Goal: Check status: Check status

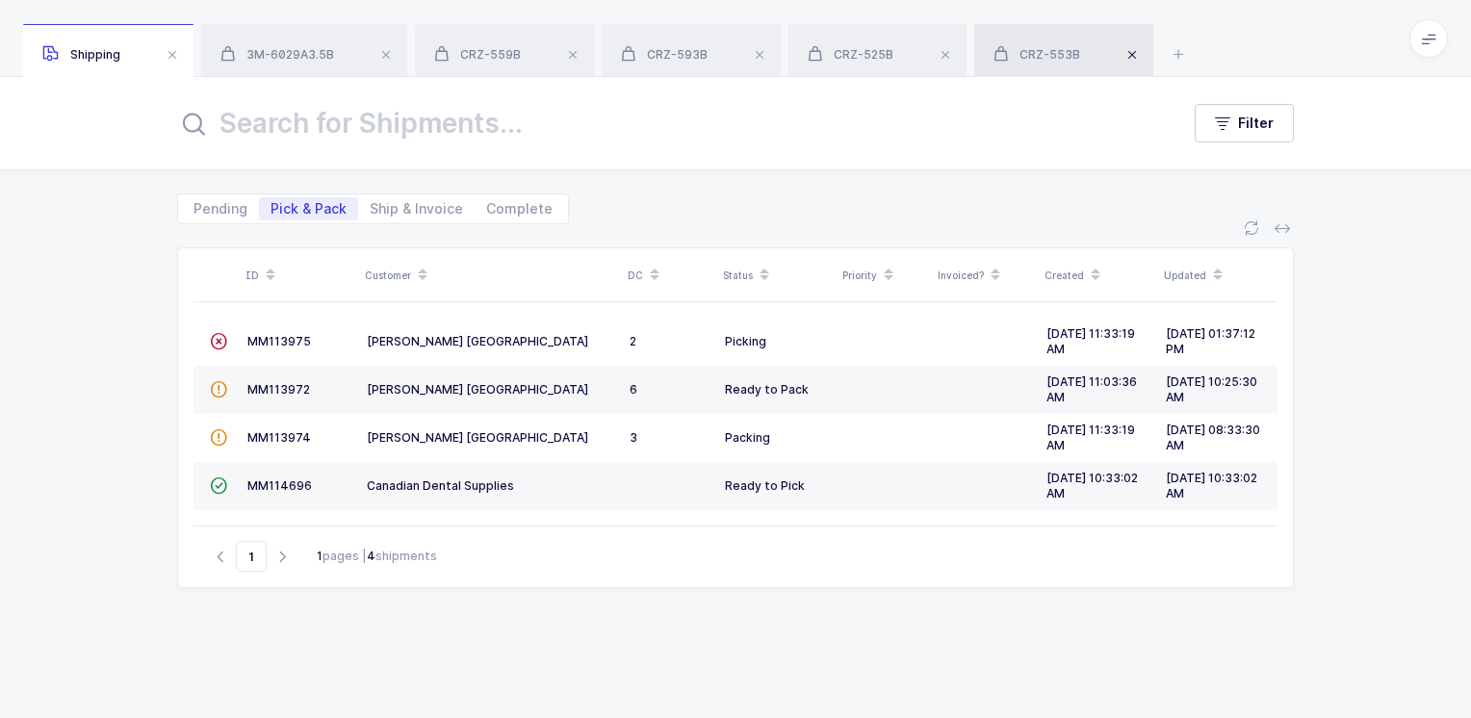
click at [1135, 58] on span at bounding box center [1132, 54] width 23 height 23
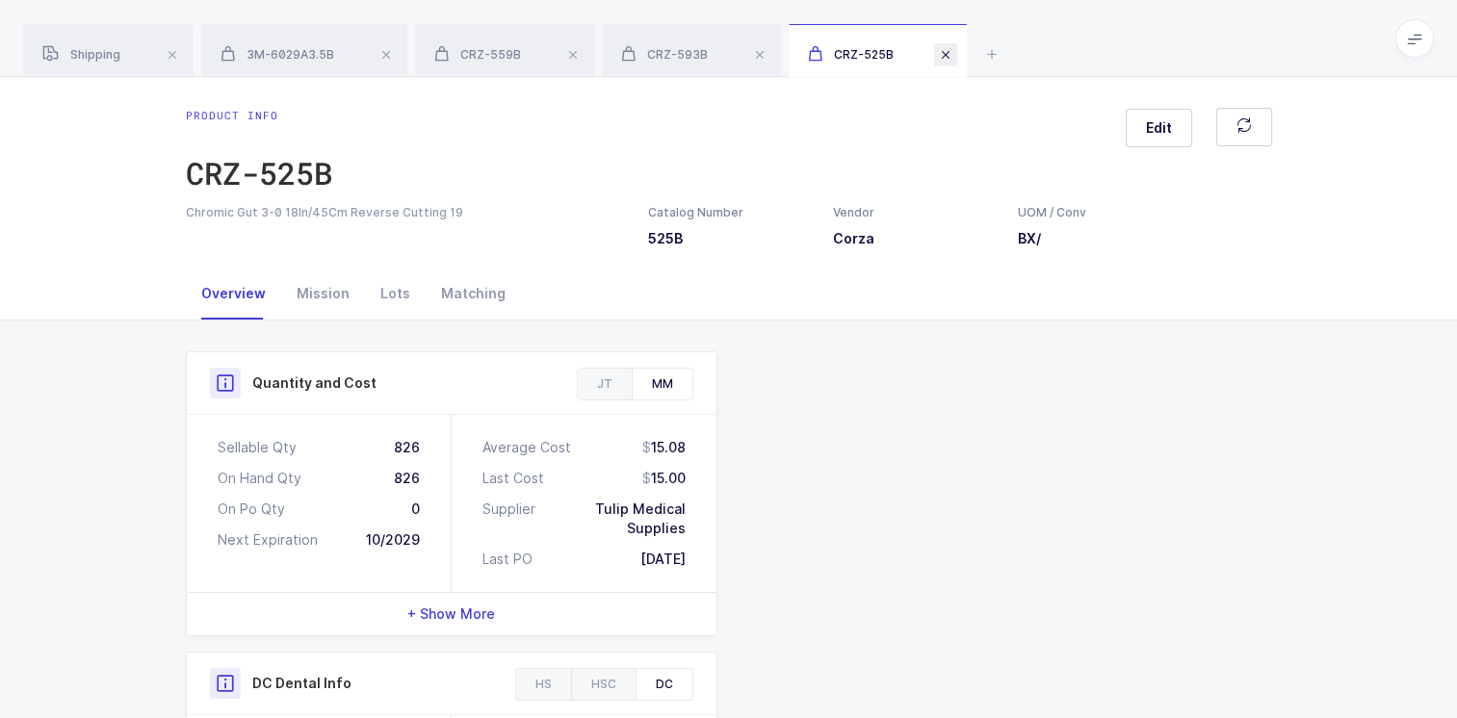
click at [957, 64] on span at bounding box center [945, 54] width 23 height 23
click at [766, 56] on span at bounding box center [759, 54] width 23 height 23
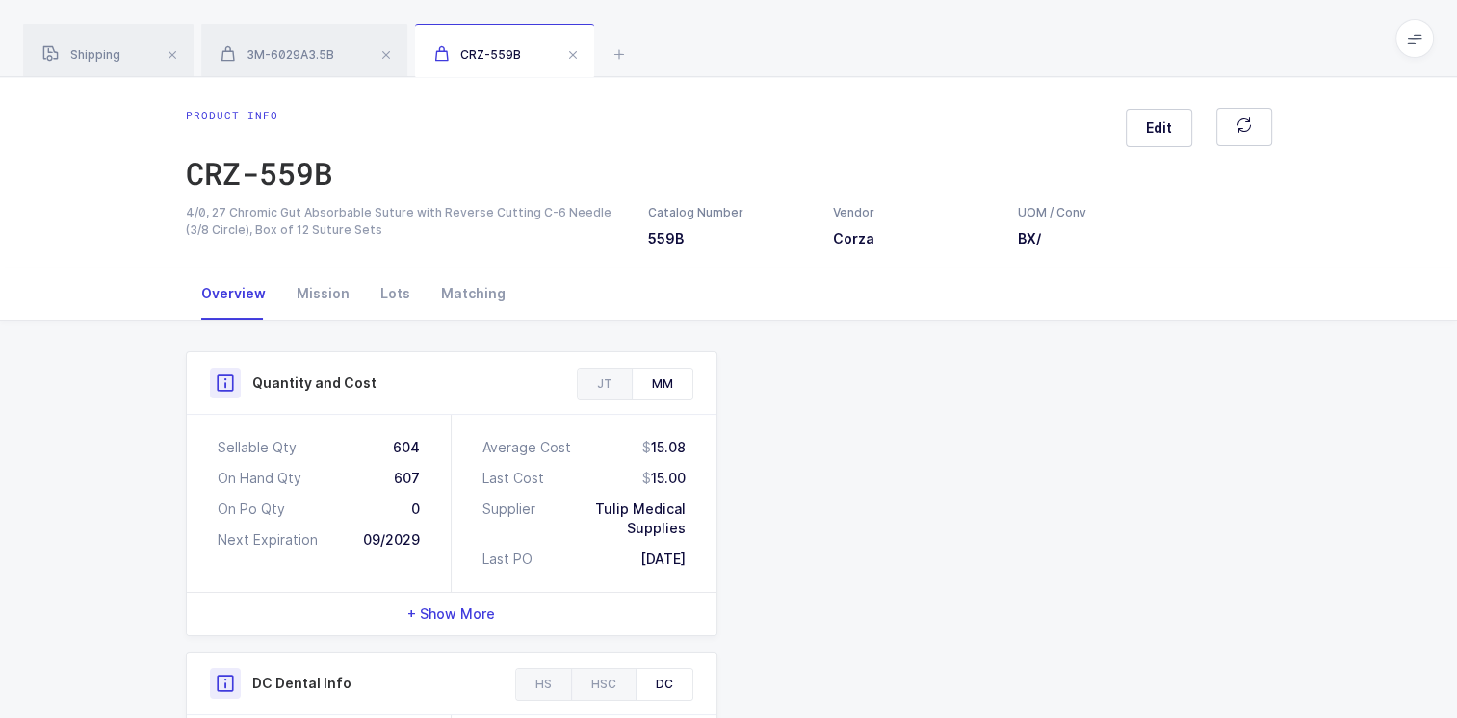
drag, startPoint x: 581, startPoint y: 58, endPoint x: 497, endPoint y: 57, distance: 83.8
click at [581, 57] on span at bounding box center [572, 54] width 23 height 23
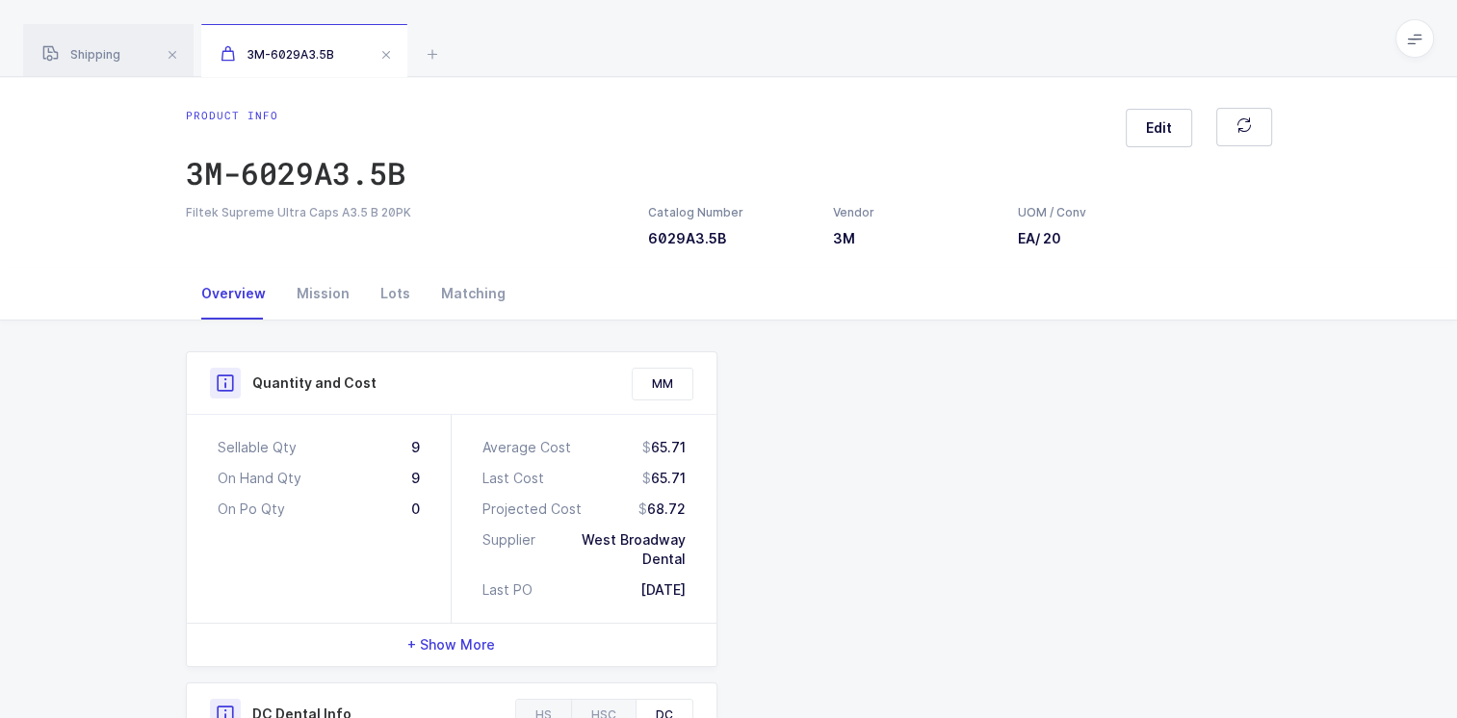
click at [388, 56] on span at bounding box center [386, 54] width 23 height 23
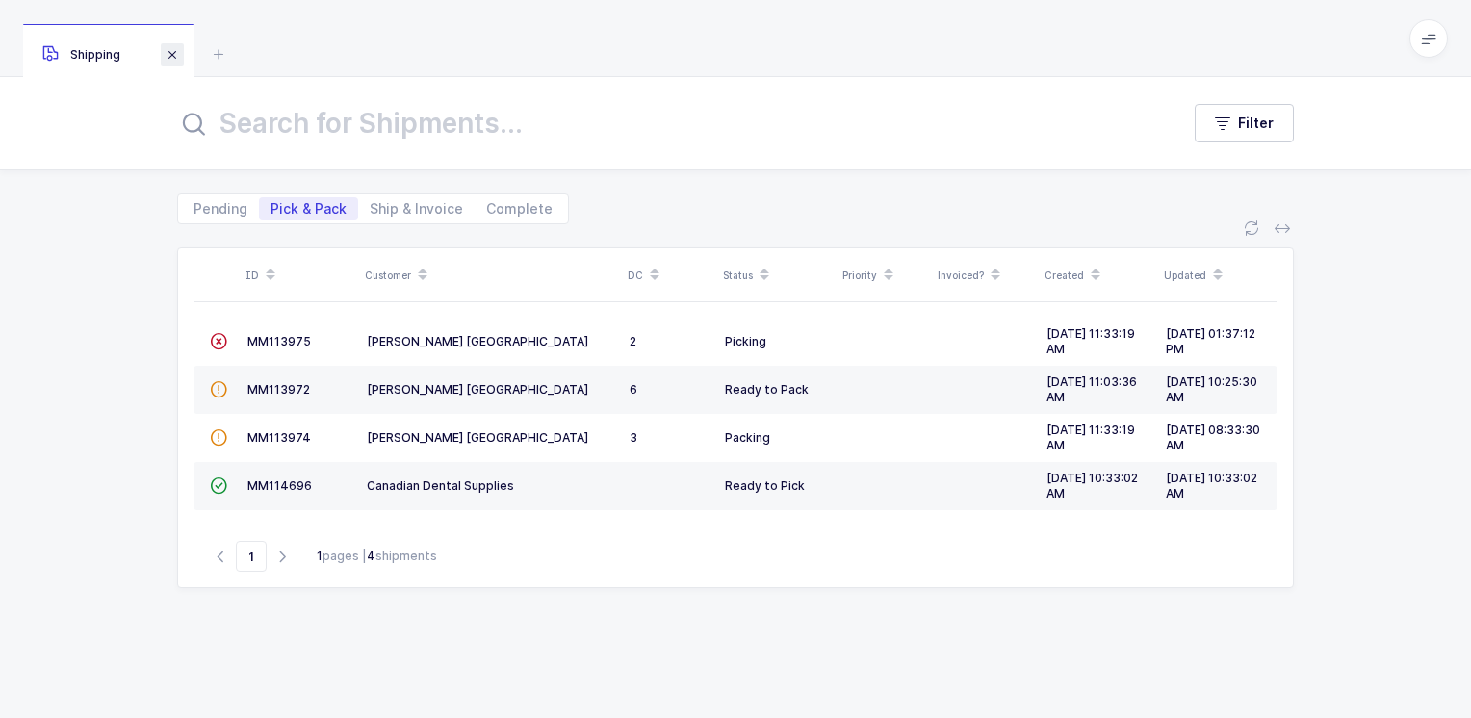
click at [175, 52] on span at bounding box center [172, 54] width 23 height 23
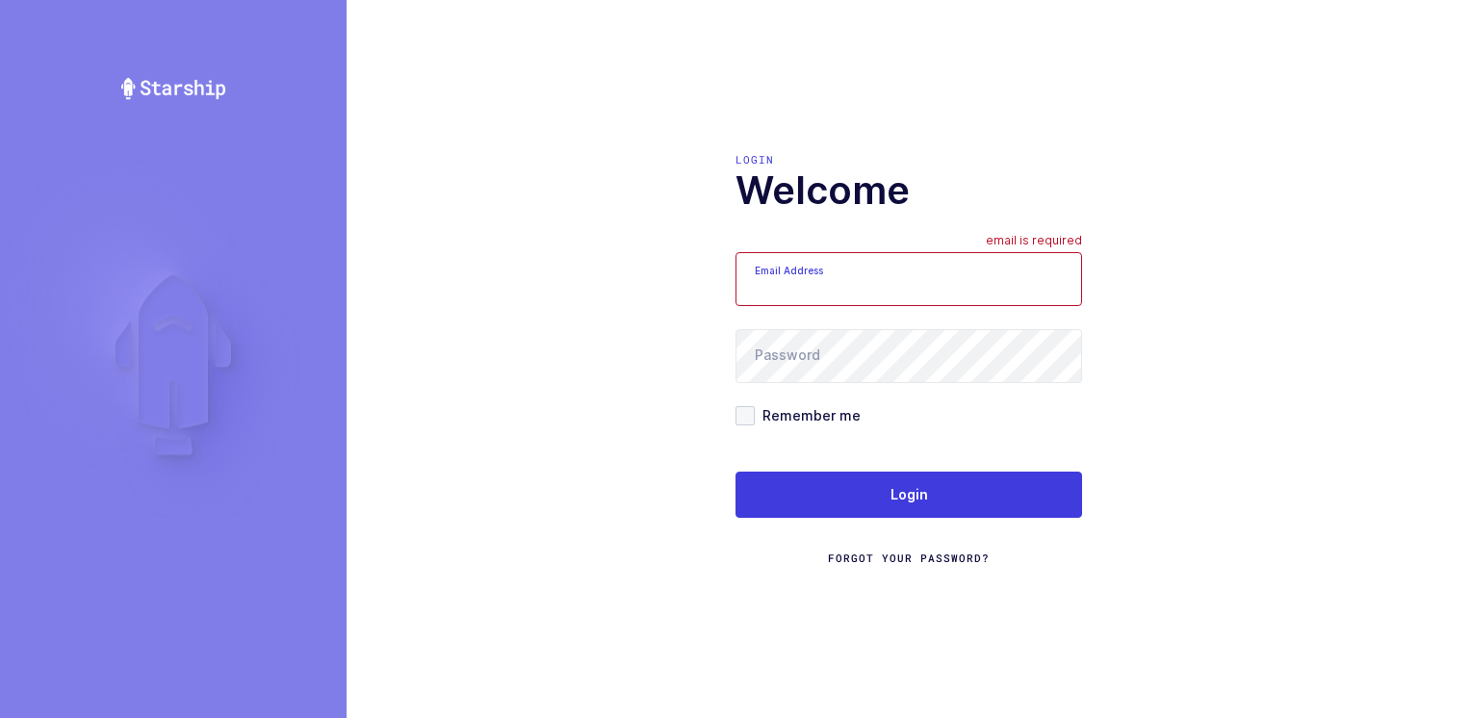
type input "Moshe@valstardental.com"
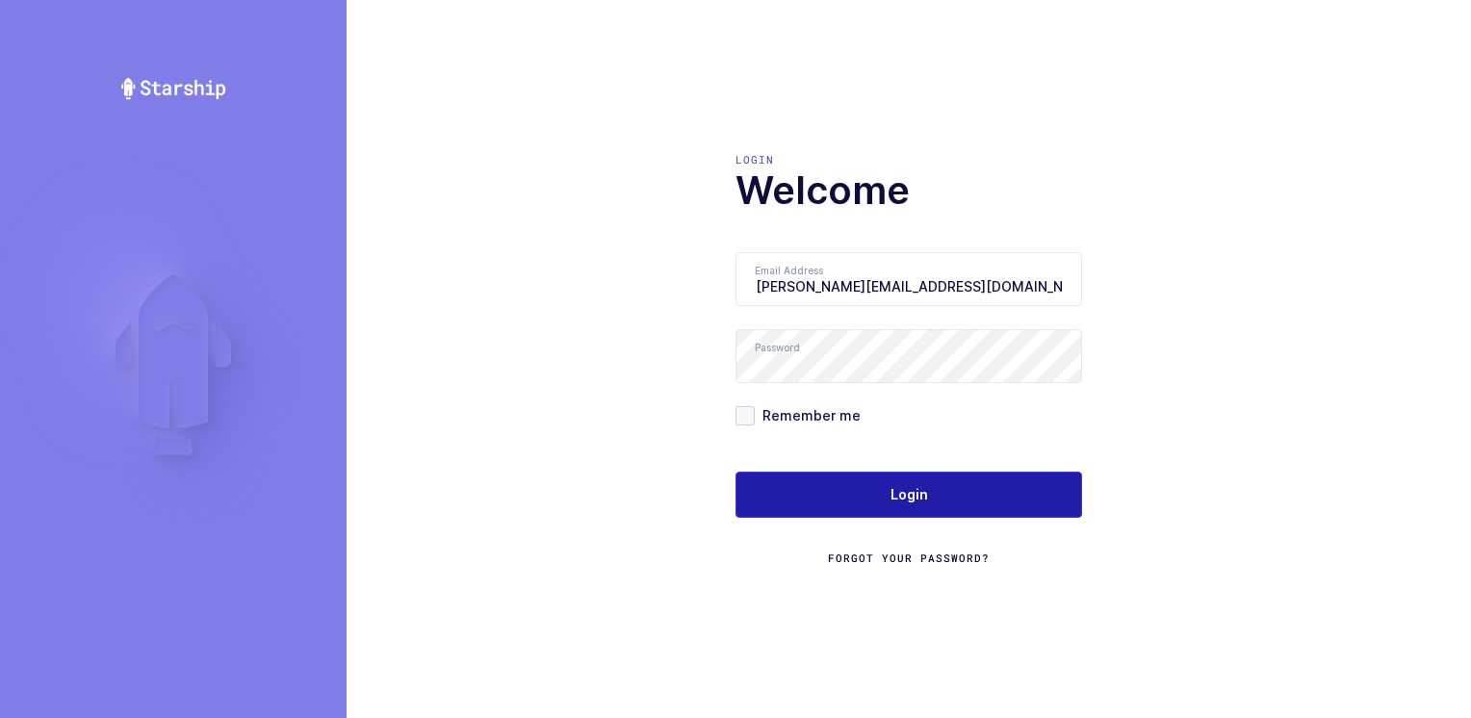
click at [894, 492] on span "Login" at bounding box center [910, 494] width 38 height 19
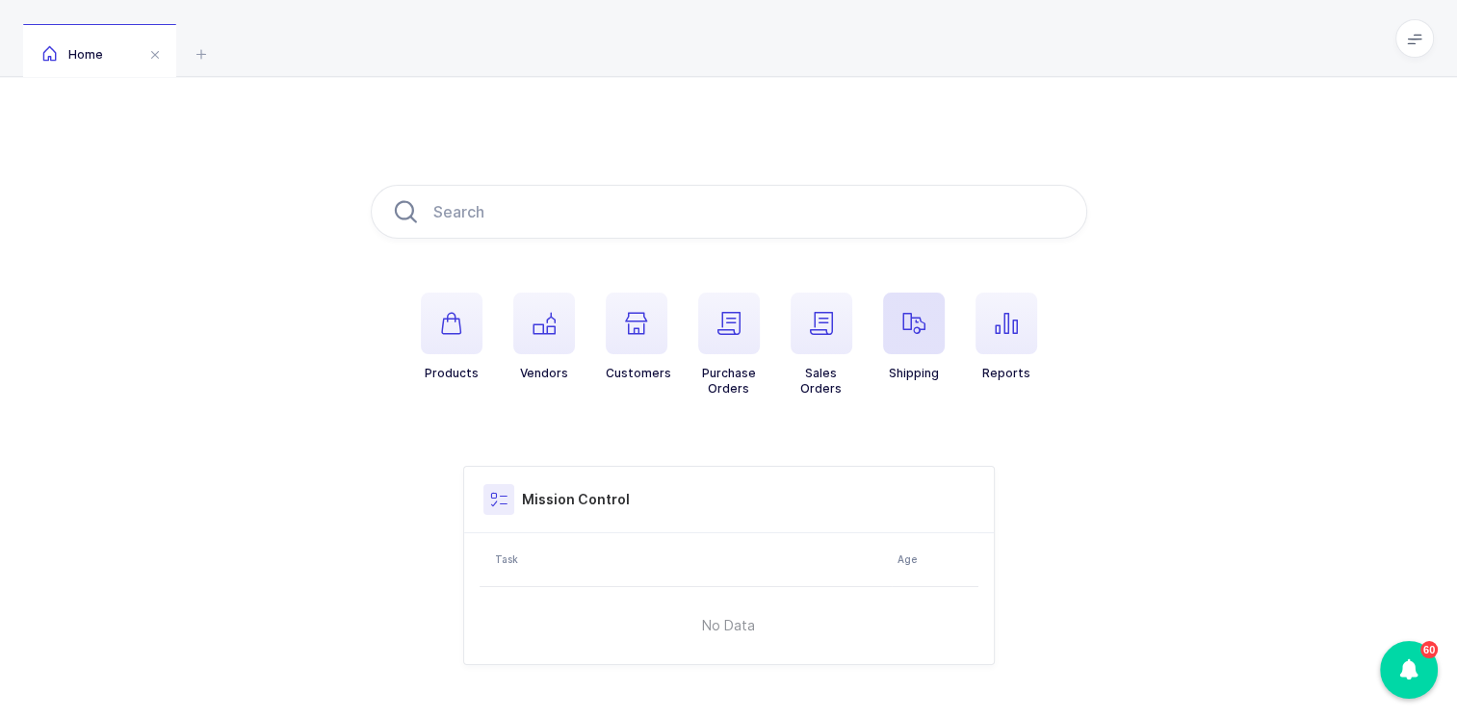
click at [927, 334] on span "button" at bounding box center [914, 324] width 62 height 62
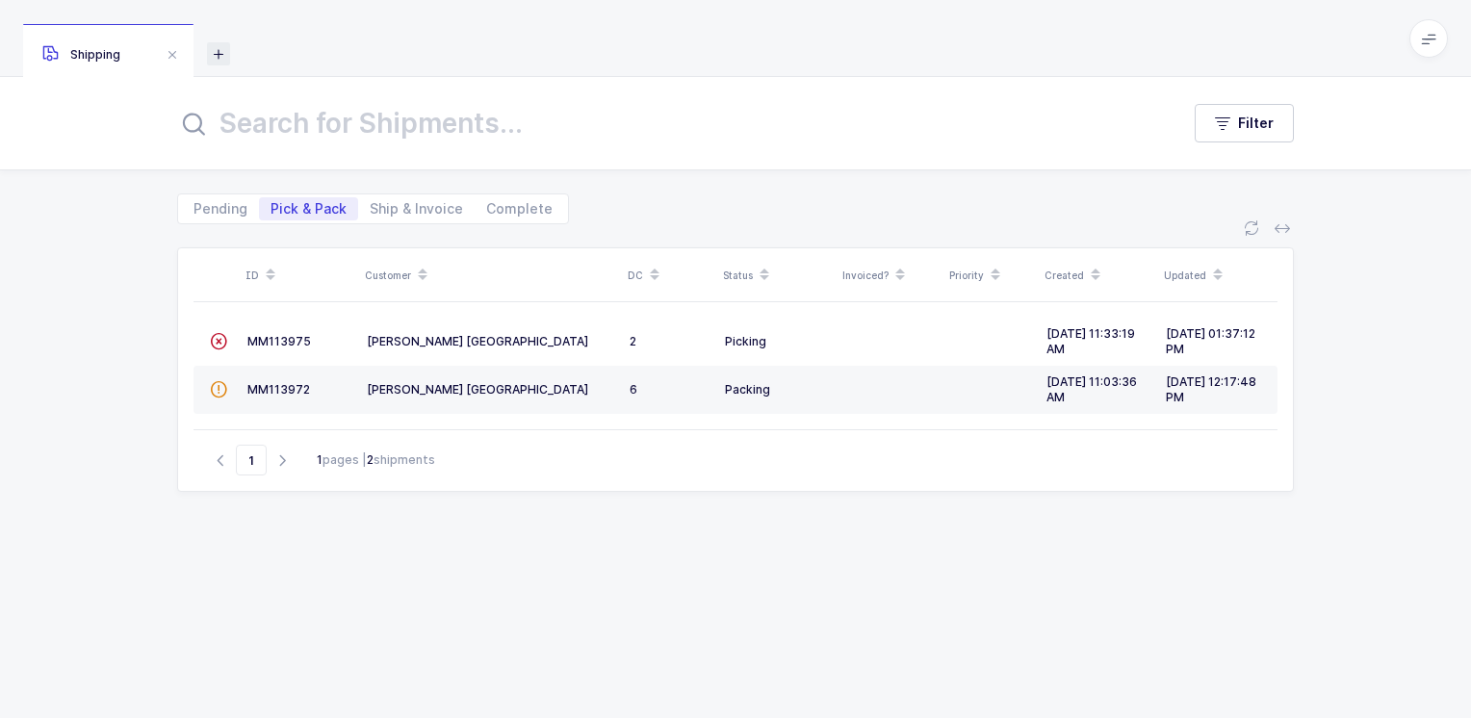
click at [225, 52] on icon at bounding box center [218, 53] width 23 height 23
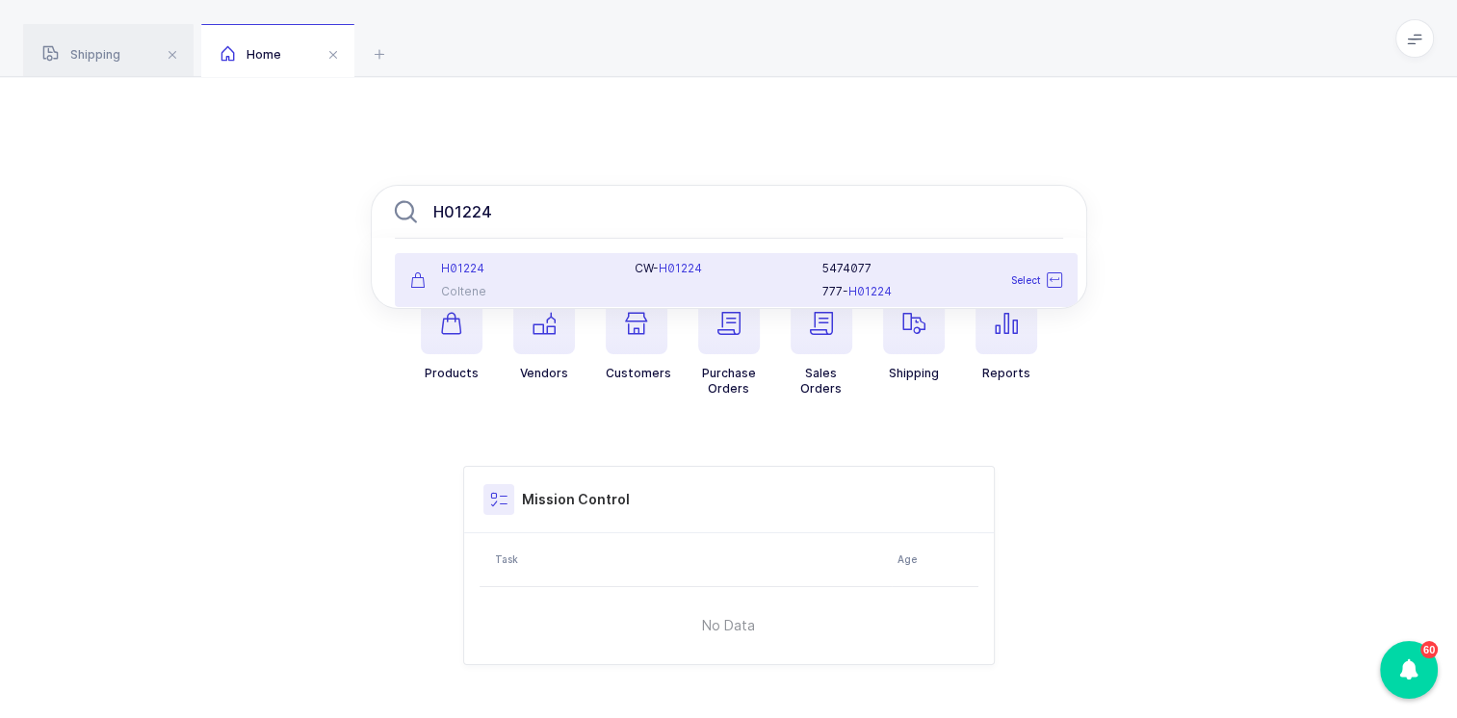
type input "H01224"
click at [535, 275] on div "H01224" at bounding box center [511, 268] width 202 height 15
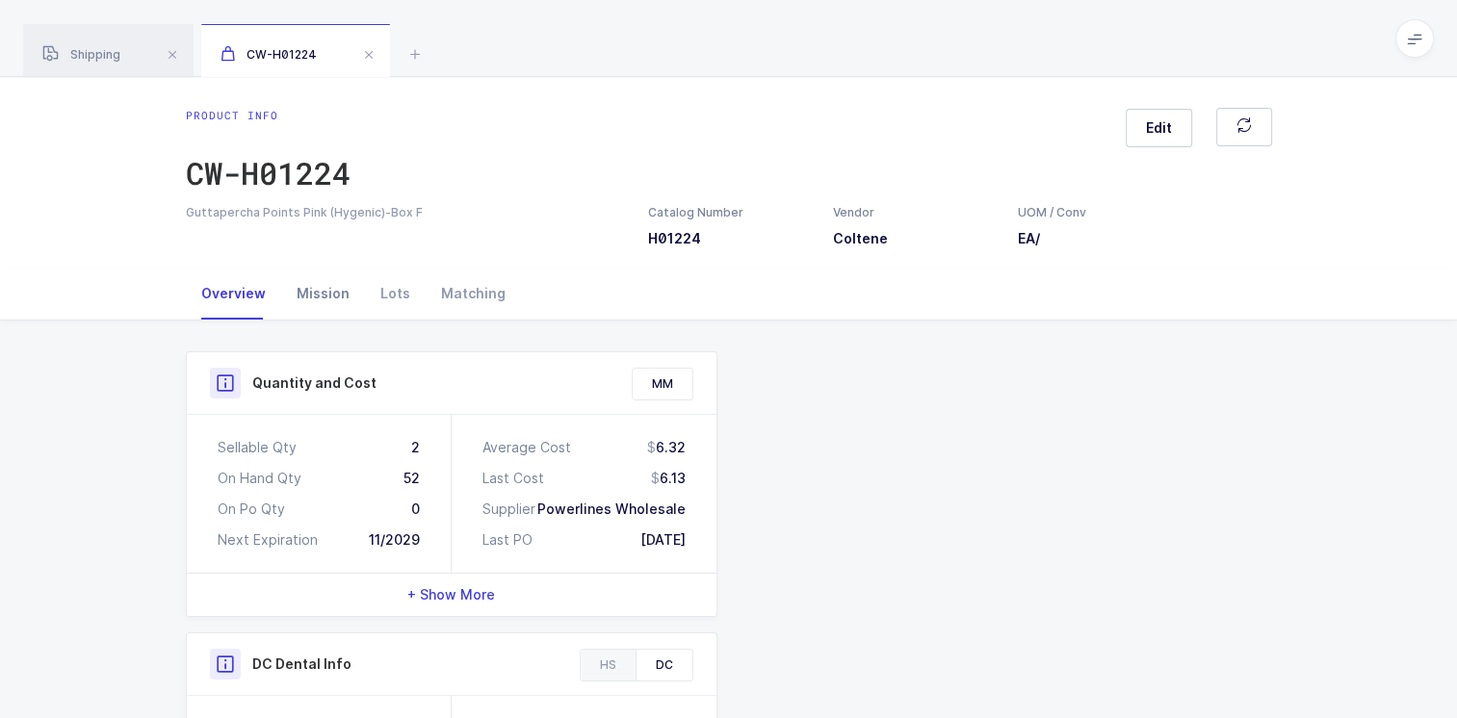
click at [315, 298] on div "Mission" at bounding box center [323, 294] width 84 height 52
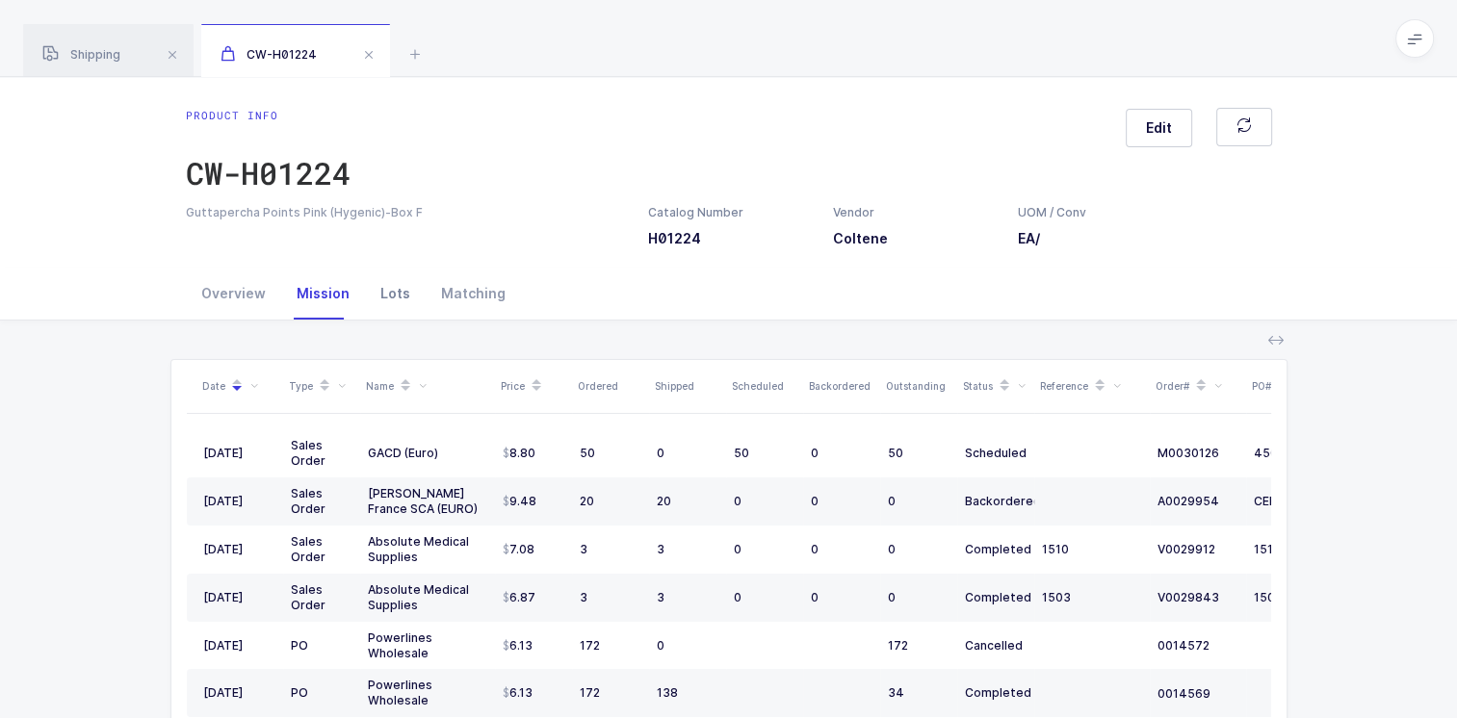
click at [399, 295] on div "Lots" at bounding box center [395, 294] width 61 height 52
